Goal: Check status: Check status

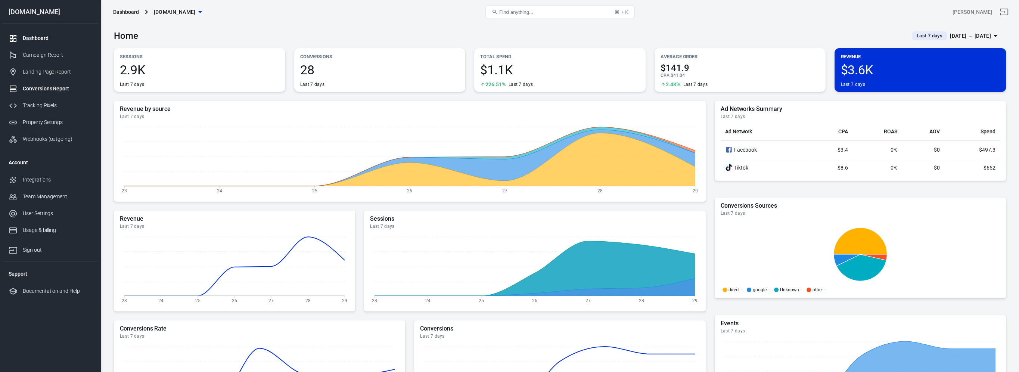
click at [55, 88] on div "Conversions Report" at bounding box center [57, 89] width 69 height 8
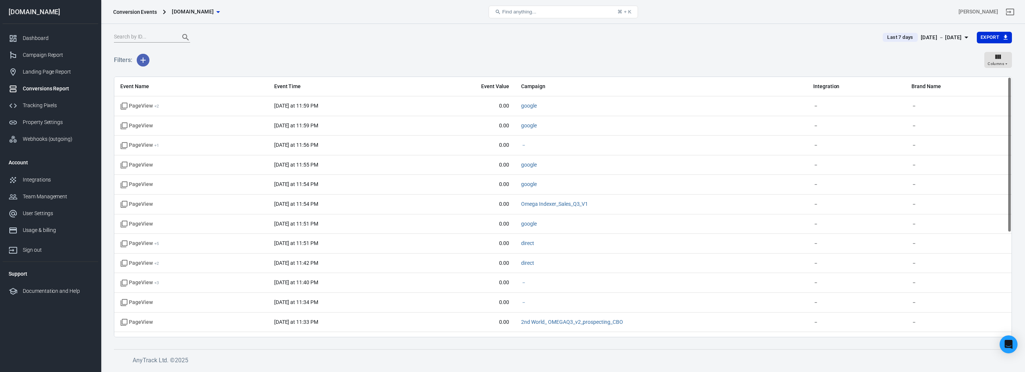
click at [141, 60] on icon "button" at bounding box center [143, 60] width 9 height 9
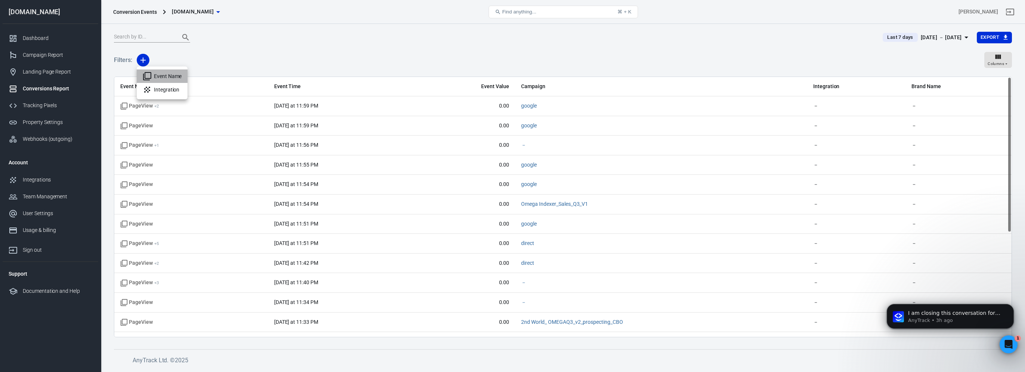
click at [163, 76] on li "Event Name" at bounding box center [162, 75] width 51 height 13
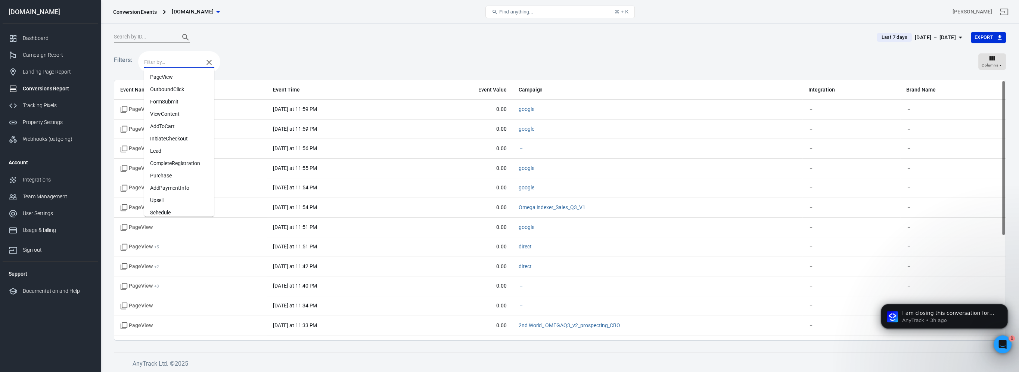
click at [178, 65] on input "text" at bounding box center [172, 62] width 56 height 9
type input "pur"
click at [186, 74] on li "Purchase" at bounding box center [179, 77] width 70 height 12
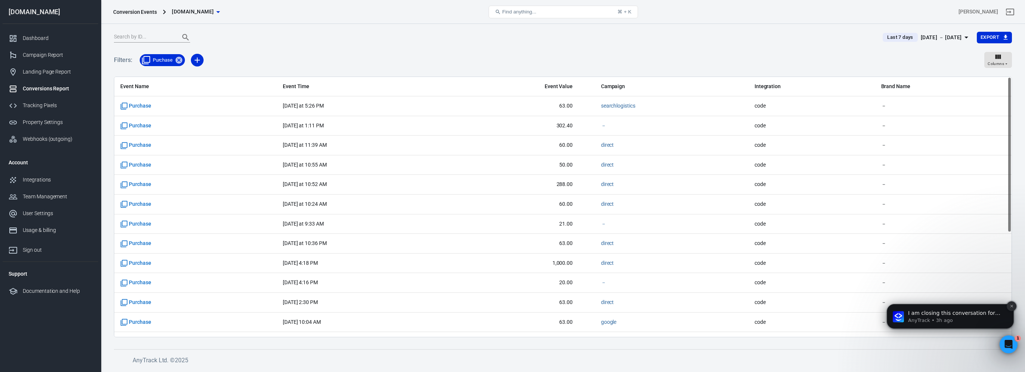
click at [1009, 309] on button "Dismiss notification" at bounding box center [1011, 306] width 10 height 10
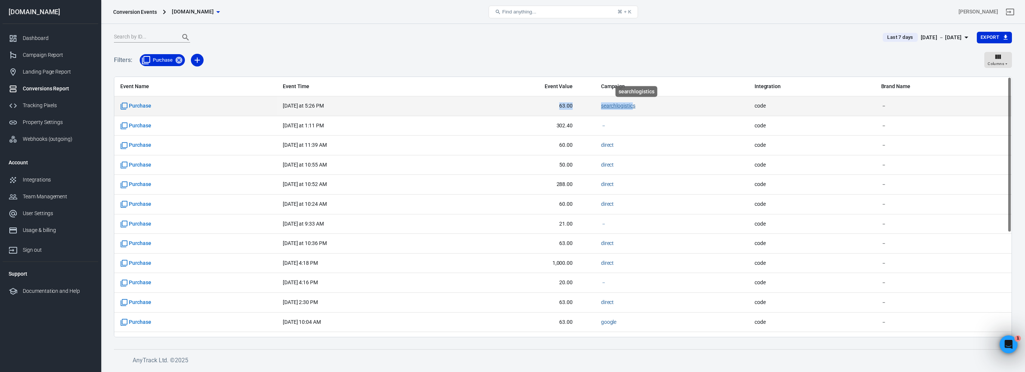
drag, startPoint x: 582, startPoint y: 106, endPoint x: 651, endPoint y: 106, distance: 68.3
click at [651, 106] on tr "Purchase [DATE] at 5:26 PM 63.00 searchlogistics code －" at bounding box center [562, 106] width 897 height 20
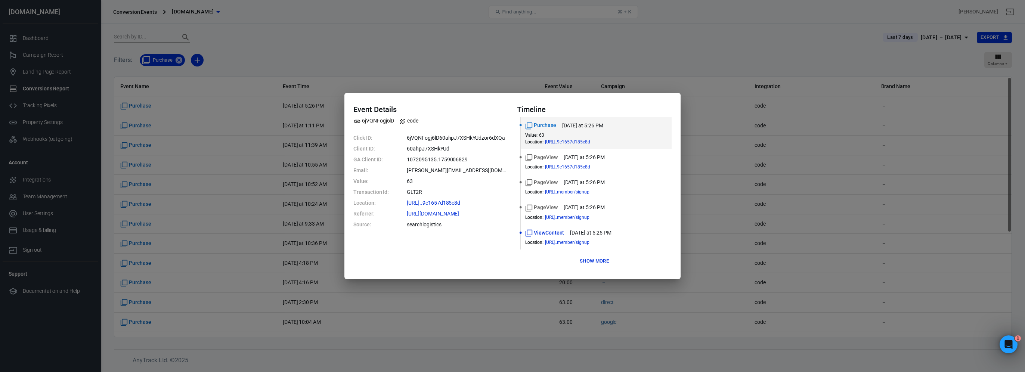
drag, startPoint x: 651, startPoint y: 106, endPoint x: 511, endPoint y: 62, distance: 146.7
click at [511, 62] on div "Event Details 6jVQNFogj6lD code Click ID: 6jVQNFogj6lD60ahpJ7XSHkYUdzor6dXQa Cl…" at bounding box center [512, 186] width 1025 height 372
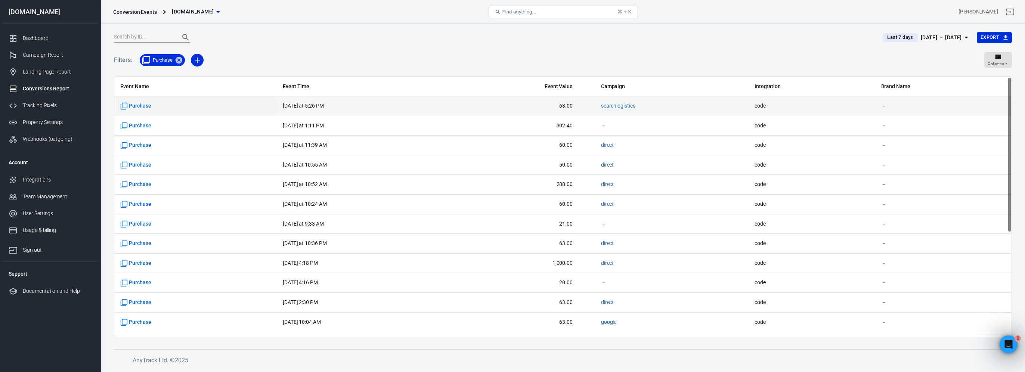
click at [630, 106] on link "searchlogistics" at bounding box center [618, 106] width 34 height 6
click at [572, 102] on span "63.00" at bounding box center [520, 105] width 105 height 7
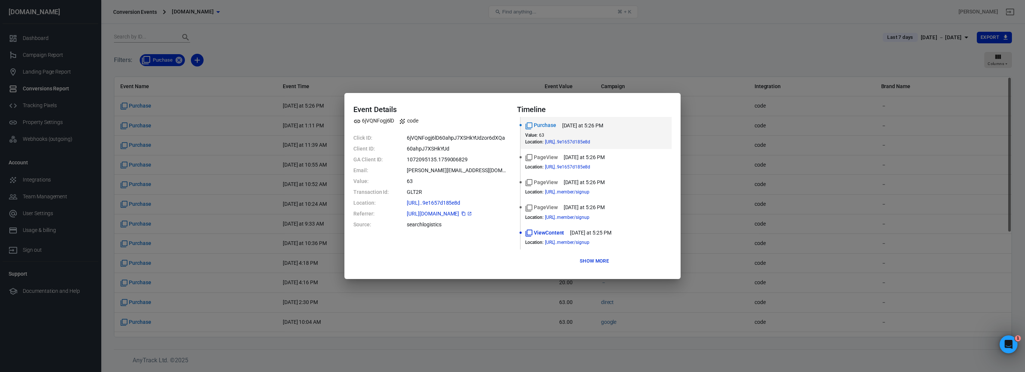
click at [472, 213] on icon at bounding box center [469, 213] width 4 height 4
click at [432, 50] on div "Event Details 6jVQNFogj6lD code Click ID: 6jVQNFogj6lD60ahpJ7XSHkYUdzor6dXQa Cl…" at bounding box center [512, 186] width 1025 height 372
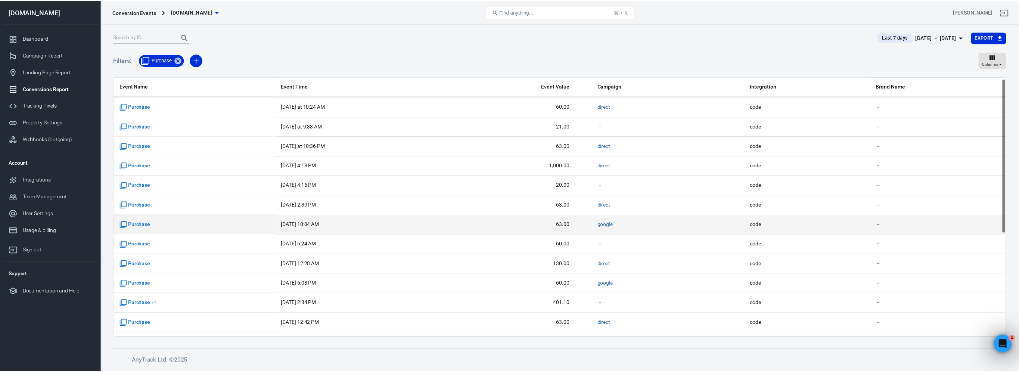
scroll to position [174, 0]
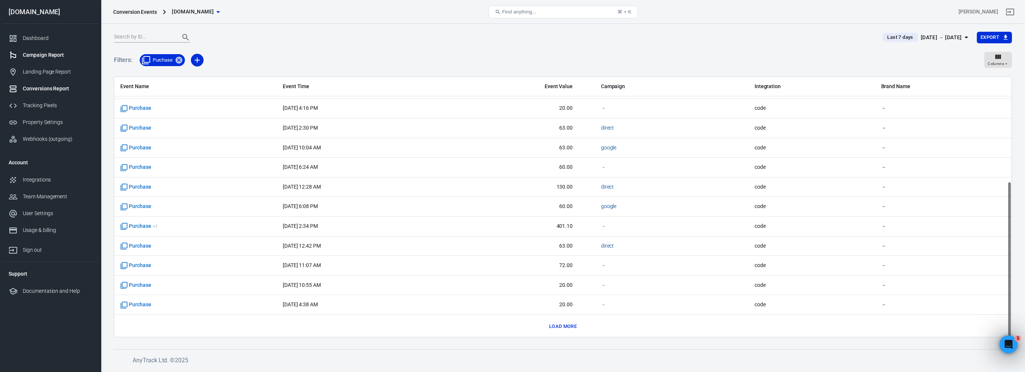
click at [45, 57] on div "Campaign Report" at bounding box center [57, 55] width 69 height 8
